Goal: Task Accomplishment & Management: Complete application form

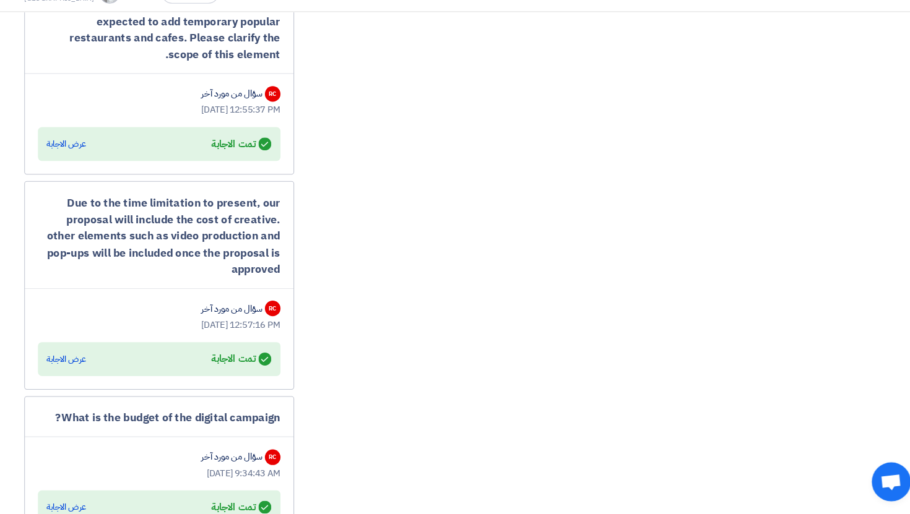
scroll to position [1952, 0]
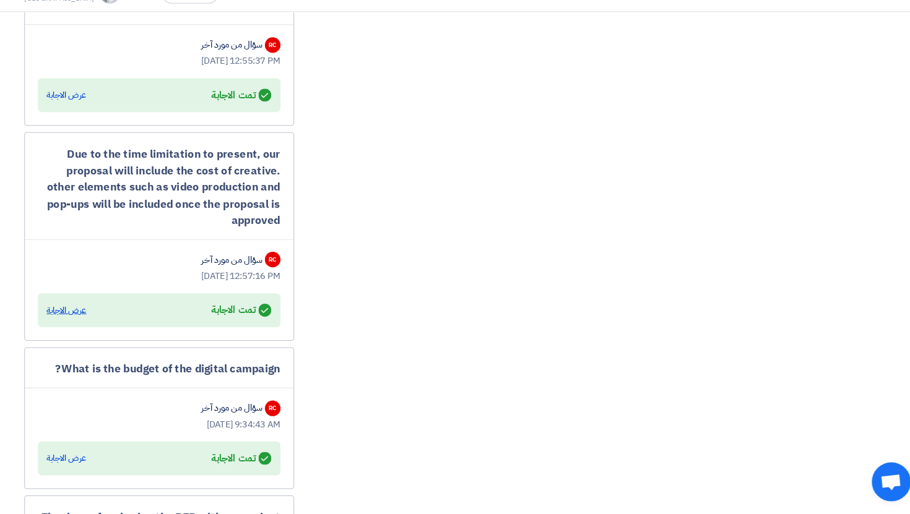
click at [103, 314] on div "عرض الاجابة" at bounding box center [92, 320] width 38 height 12
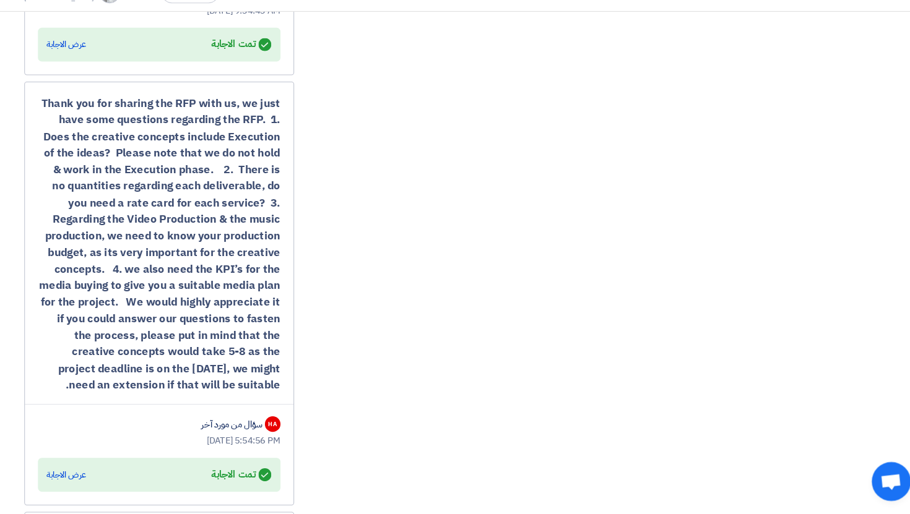
scroll to position [2421, 0]
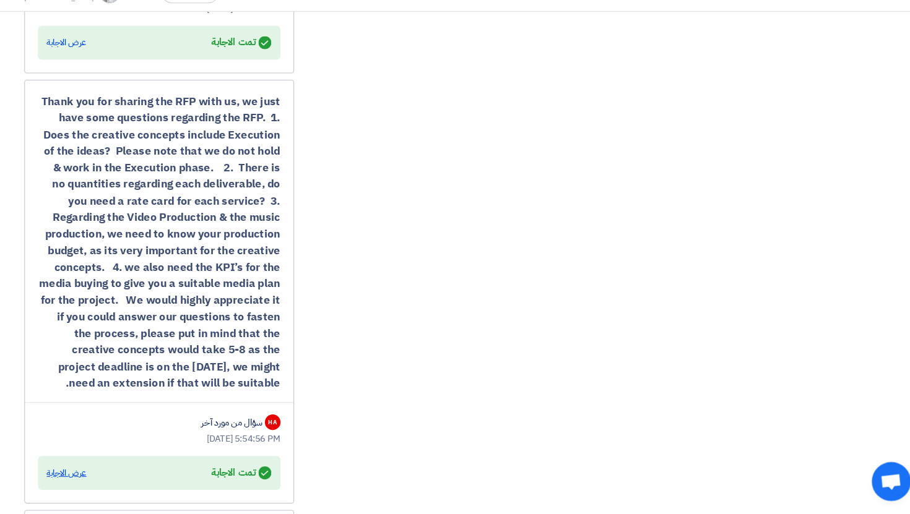
click at [92, 469] on div "عرض الاجابة" at bounding box center [92, 475] width 38 height 12
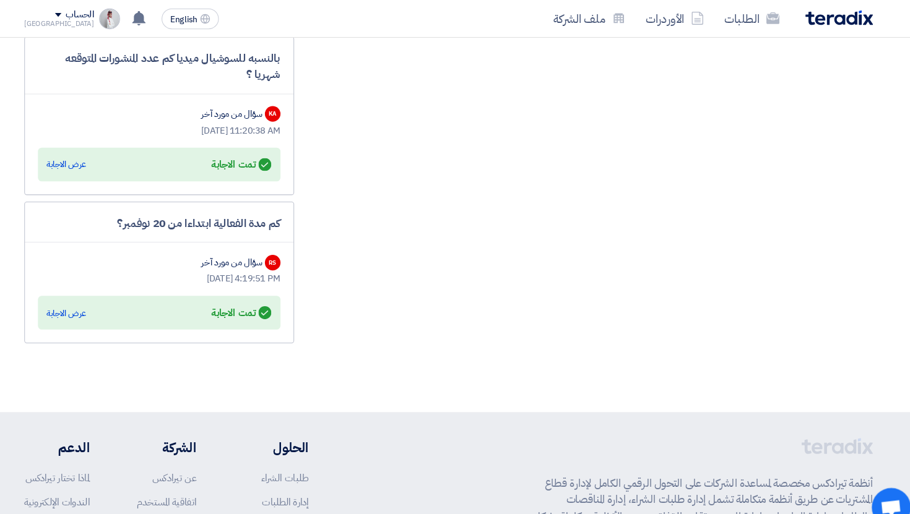
scroll to position [3118, 0]
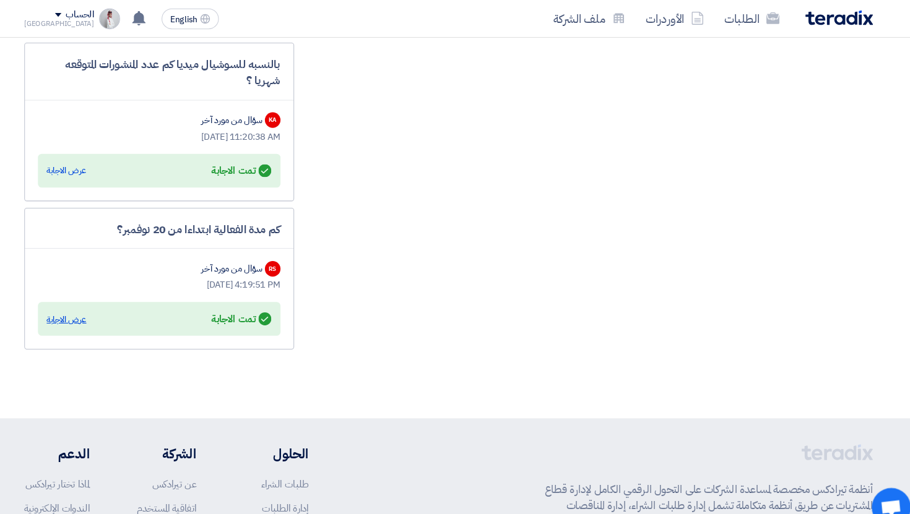
click at [90, 298] on div "عرض الاجابة" at bounding box center [92, 304] width 38 height 12
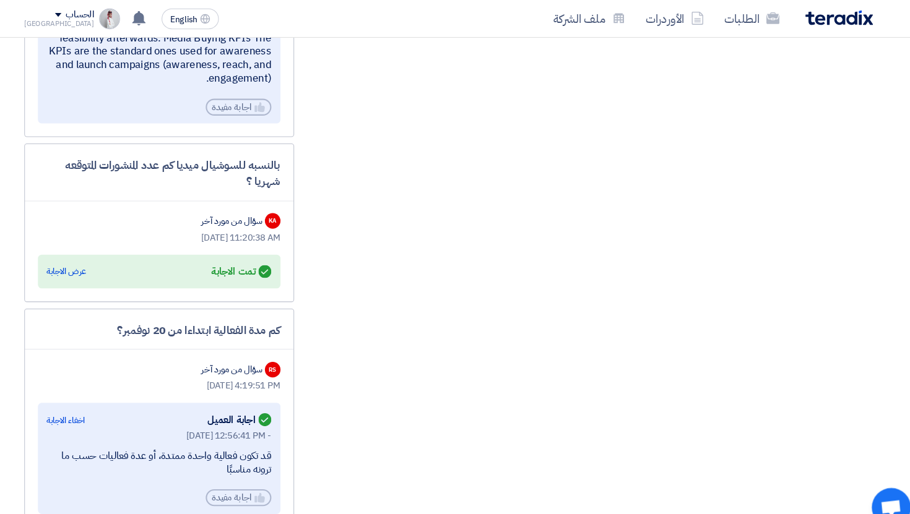
scroll to position [3007, 0]
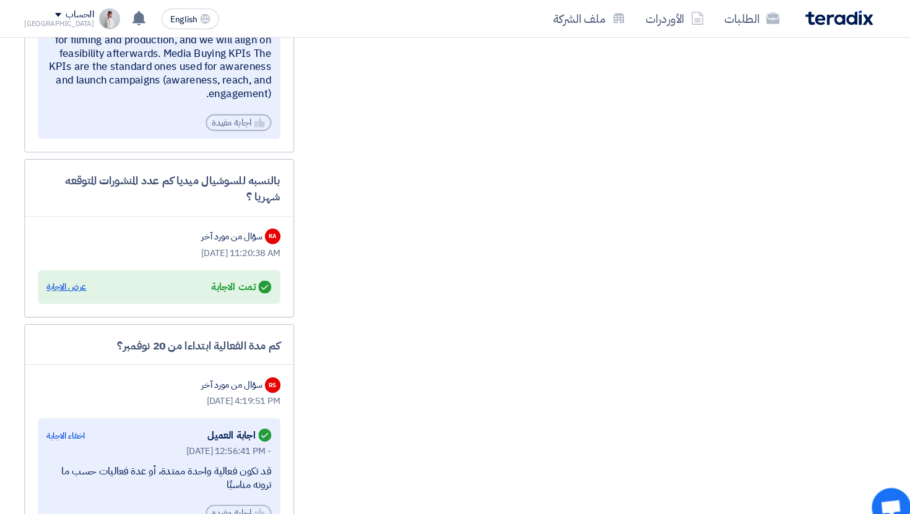
click at [77, 267] on div "عرض الاجابة" at bounding box center [92, 273] width 38 height 12
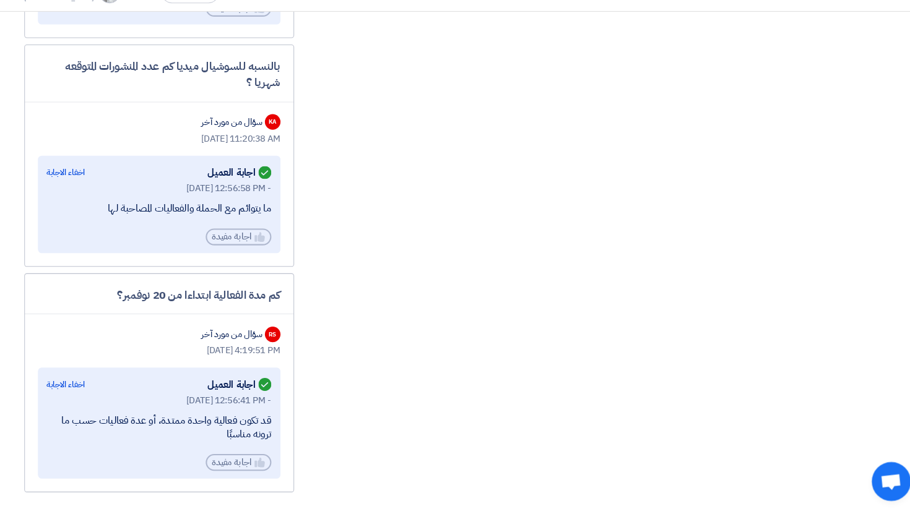
scroll to position [3093, 0]
drag, startPoint x: 292, startPoint y: 217, endPoint x: 171, endPoint y: 213, distance: 121.3
click at [171, 213] on div "Answered اجابة العميل اخفاء الاجابة [DATE] 12:56:58 PM - ما يتوائم مع الحملة وا…" at bounding box center [179, 217] width 231 height 93
drag, startPoint x: 129, startPoint y: 210, endPoint x: 123, endPoint y: 217, distance: 9.2
click at [123, 217] on div "ما يتوائم مع الحملة والفعاليات المصاحبة لها" at bounding box center [179, 221] width 213 height 13
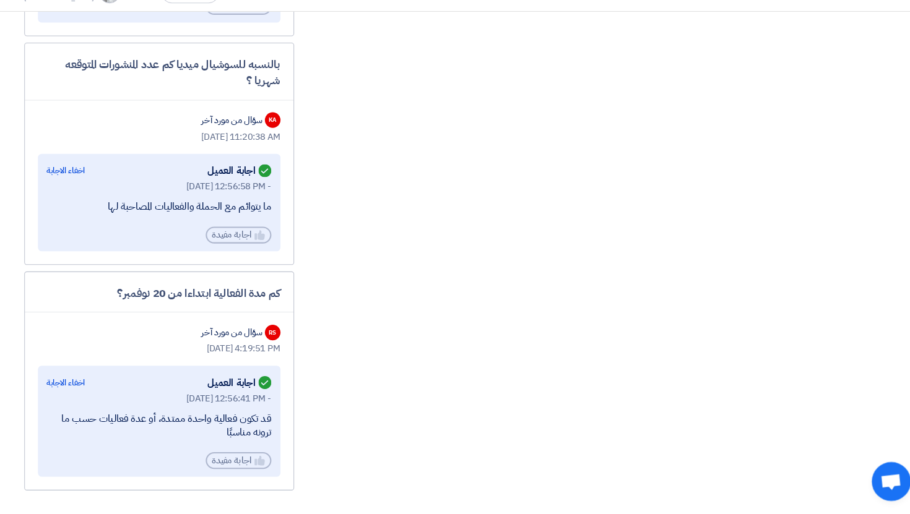
click at [123, 217] on div "ما يتوائم مع الحملة والفعاليات المصاحبة لها" at bounding box center [179, 221] width 213 height 13
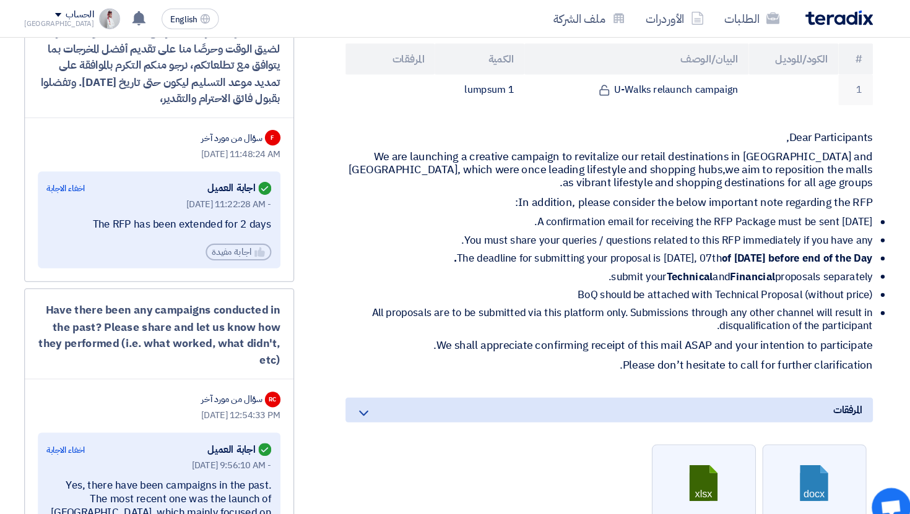
scroll to position [0, 0]
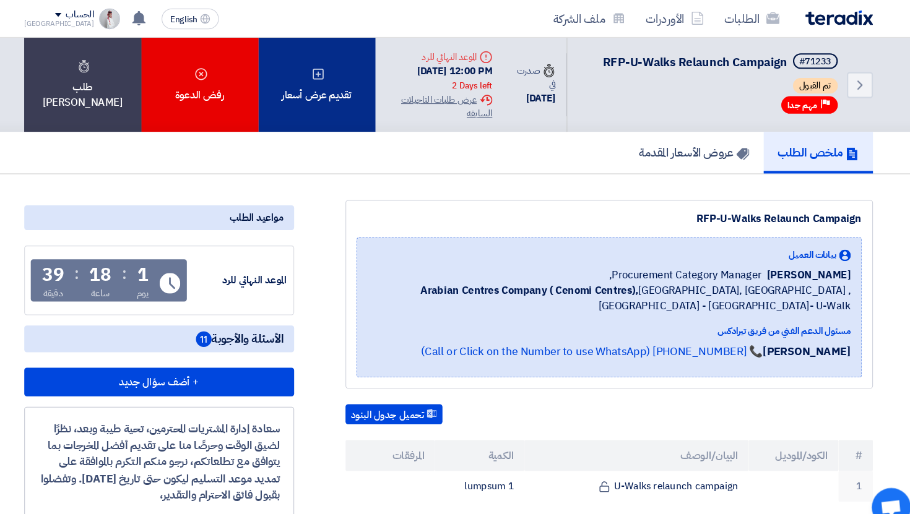
click at [314, 114] on div "تقديم عرض أسعار" at bounding box center [329, 81] width 111 height 90
